Goal: Navigation & Orientation: Find specific page/section

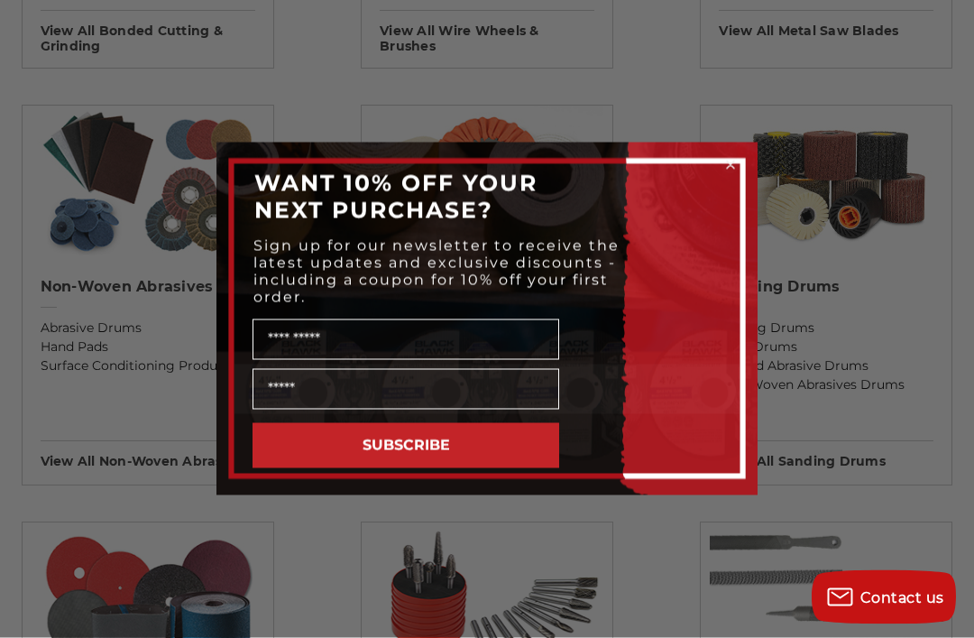
scroll to position [1467, 0]
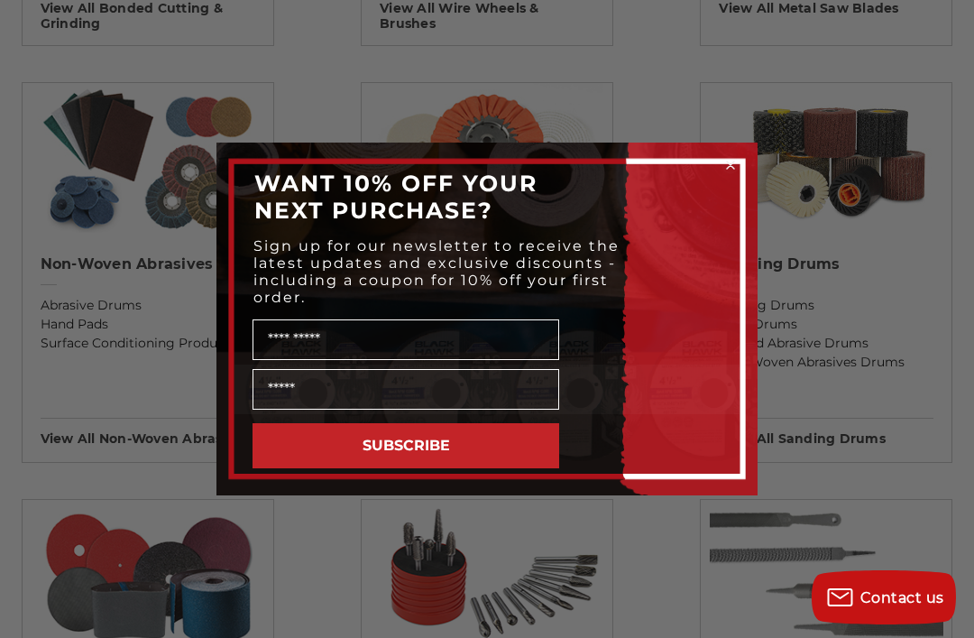
click at [727, 169] on icon "Close dialog" at bounding box center [730, 164] width 7 height 7
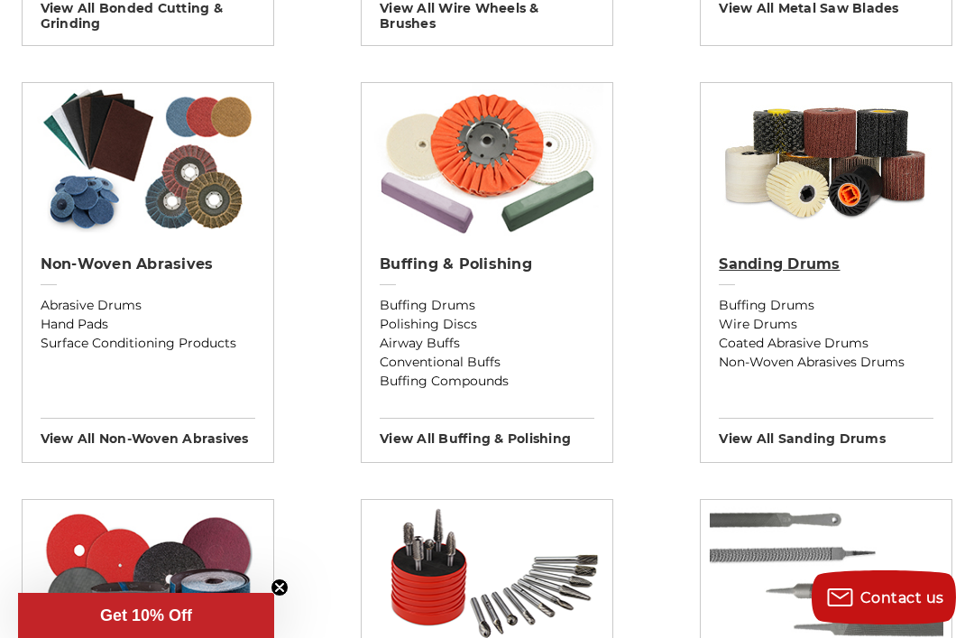
click at [893, 281] on link "Sanding Drums" at bounding box center [826, 275] width 215 height 41
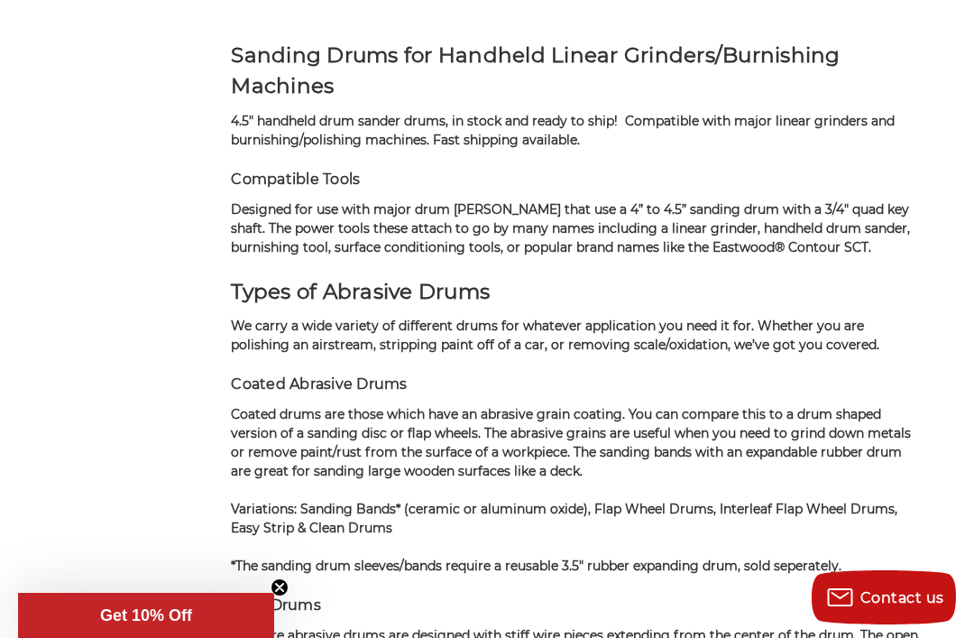
scroll to position [2076, 0]
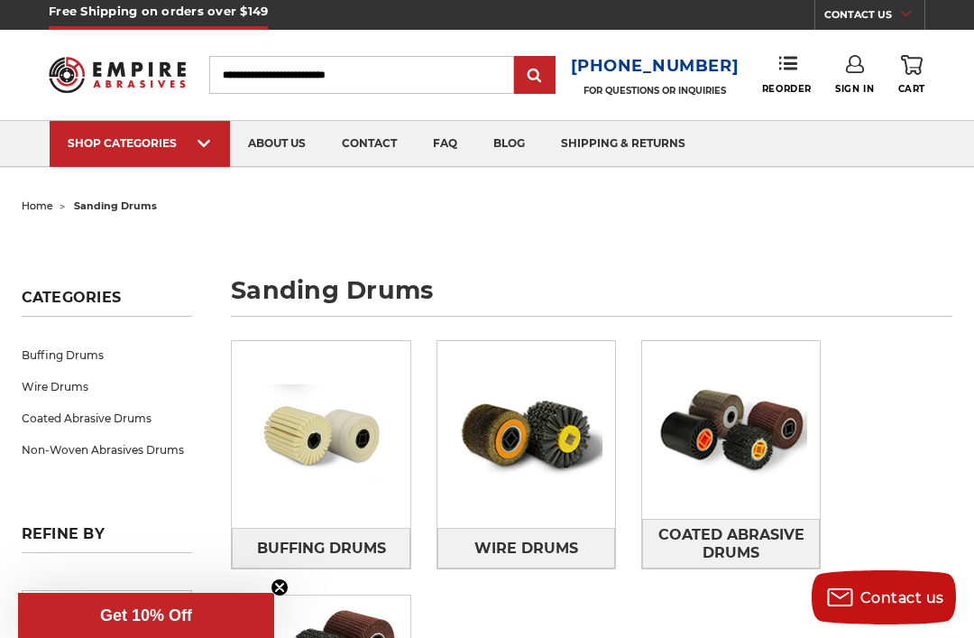
scroll to position [0, 0]
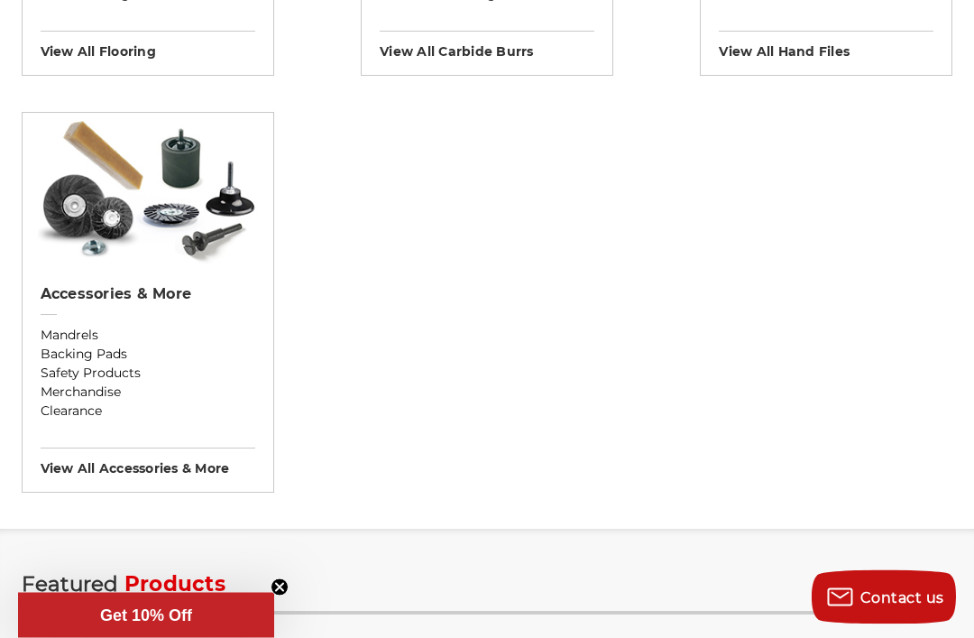
scroll to position [2264, 0]
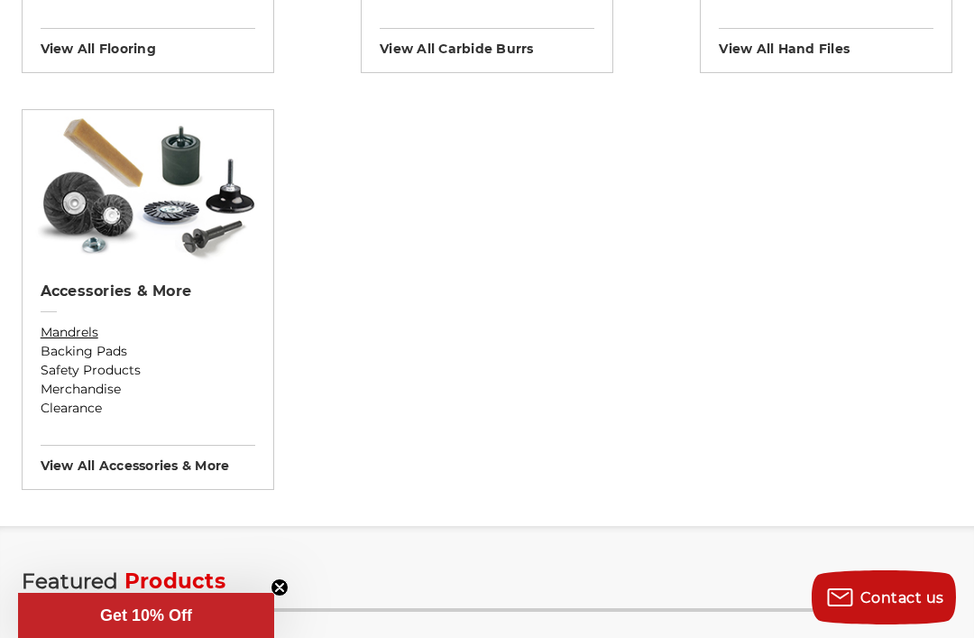
click at [78, 323] on link "Mandrels" at bounding box center [148, 332] width 215 height 19
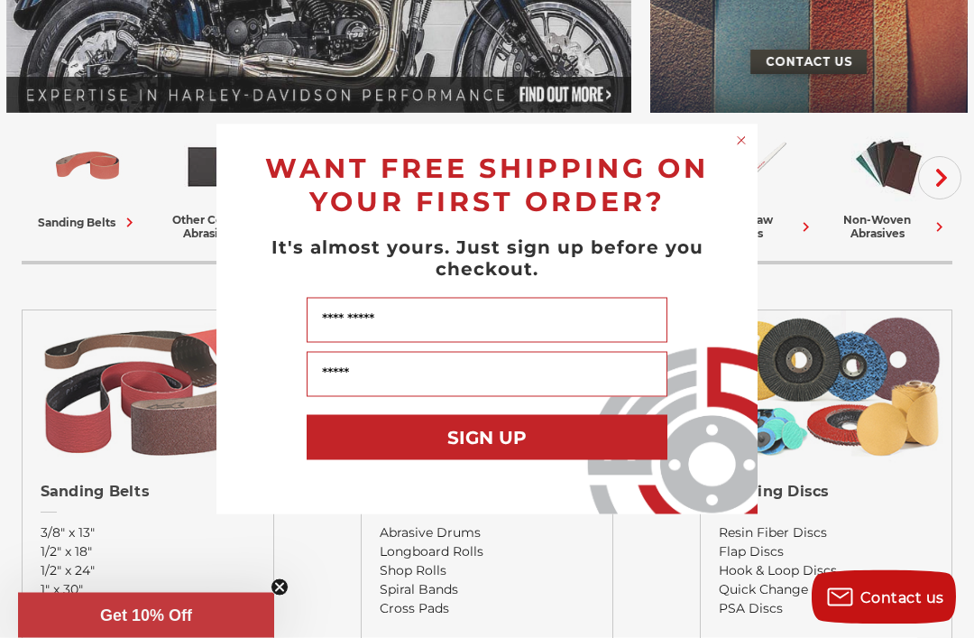
scroll to position [355, 0]
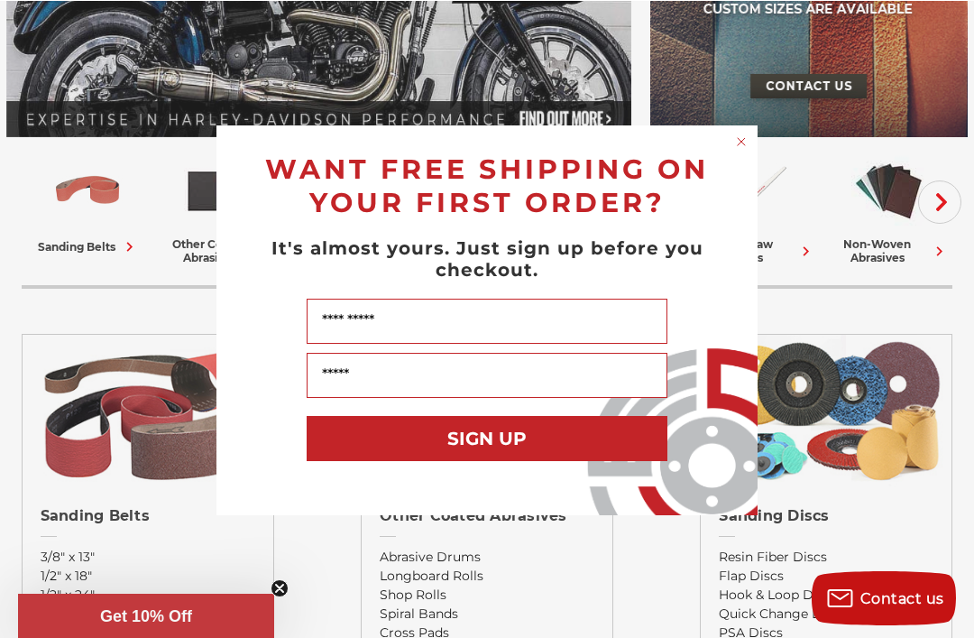
click at [736, 137] on circle "Close dialog" at bounding box center [741, 140] width 17 height 17
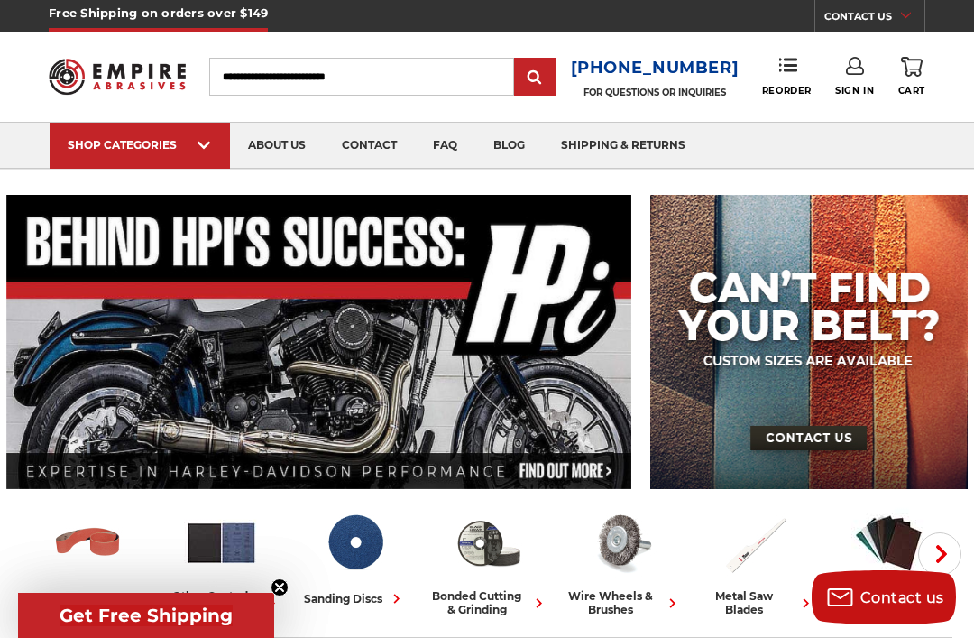
scroll to position [0, 0]
